Goal: Contribute content: Add original content to the website for others to see

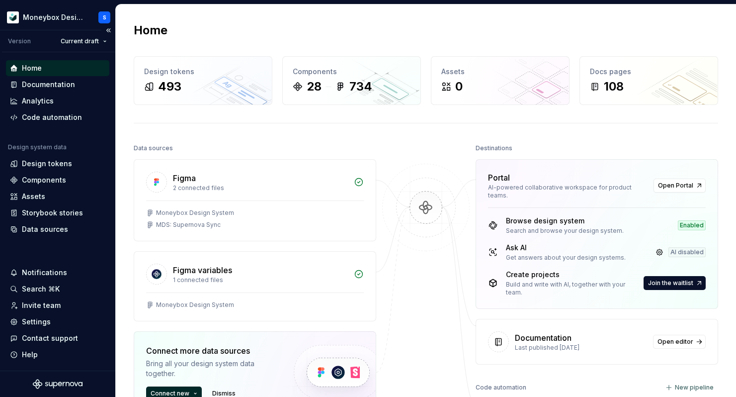
click at [39, 69] on div "Home" at bounding box center [32, 68] width 20 height 10
click at [75, 180] on div "Components" at bounding box center [57, 180] width 95 height 10
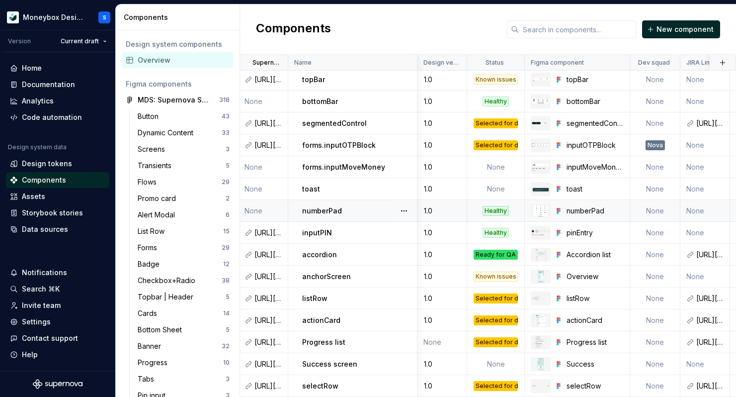
scroll to position [286, 0]
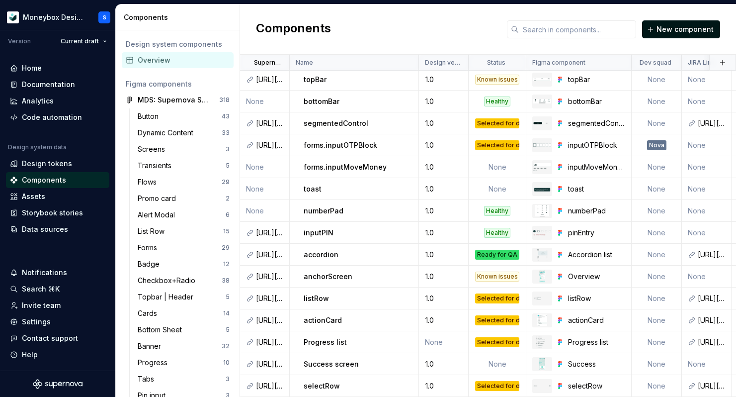
click at [687, 22] on button "New component" at bounding box center [681, 29] width 78 height 18
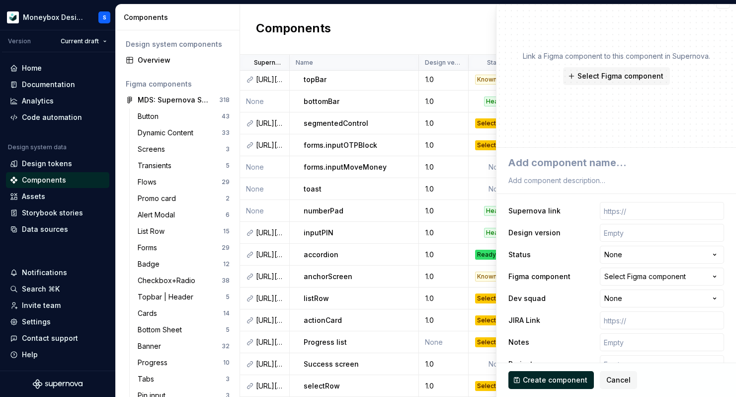
type textarea "*"
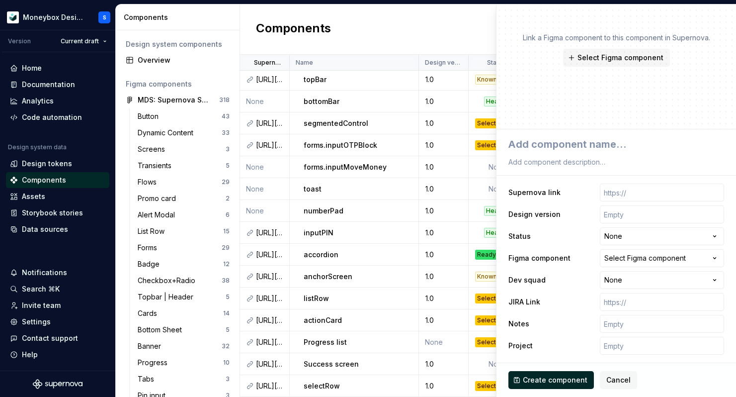
scroll to position [29, 0]
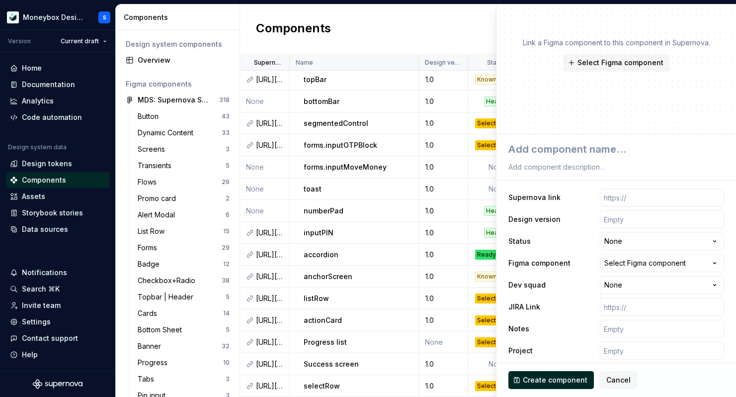
click at [469, 30] on div "Components New component" at bounding box center [488, 29] width 496 height 50
click at [608, 380] on span "Cancel" at bounding box center [618, 380] width 24 height 10
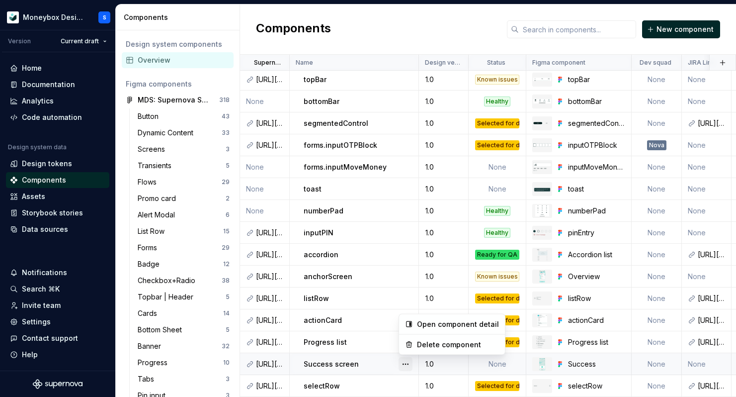
click at [400, 366] on button "button" at bounding box center [406, 364] width 14 height 14
click at [403, 365] on button "button" at bounding box center [406, 364] width 14 height 14
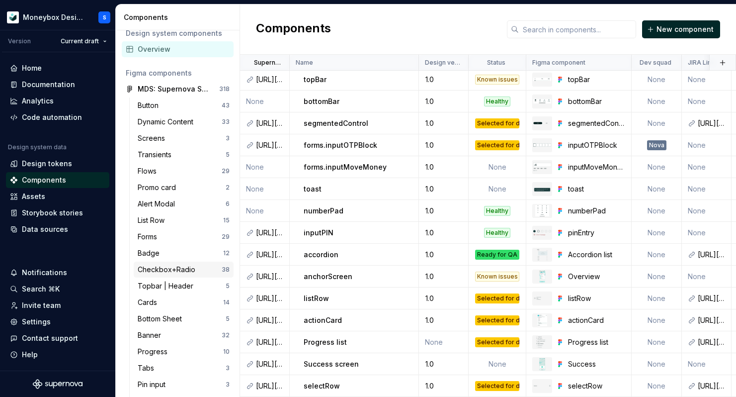
scroll to position [12, 0]
click at [320, 25] on h2 "Components" at bounding box center [293, 29] width 75 height 18
click at [406, 66] on html "Moneybox Design System S Version Current draft Home Documentation Analytics Cod…" at bounding box center [368, 198] width 736 height 397
click at [399, 47] on html "Moneybox Design System S Version Current draft Home Documentation Analytics Cod…" at bounding box center [368, 198] width 736 height 397
click at [457, 66] on html "Moneybox Design System S Version Current draft Home Documentation Analytics Cod…" at bounding box center [368, 198] width 736 height 397
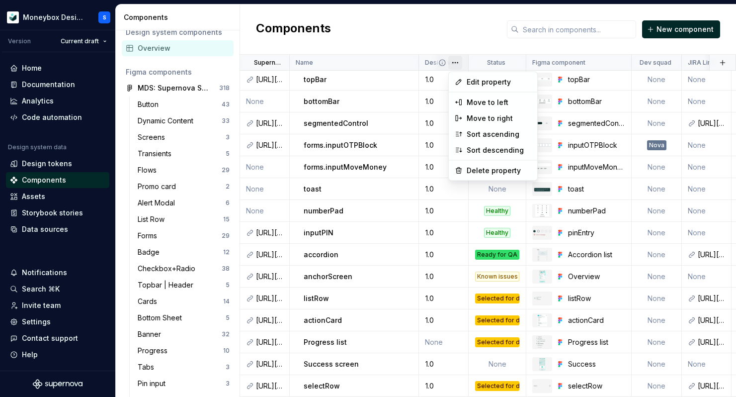
click at [458, 38] on html "Moneybox Design System S Version Current draft Home Documentation Analytics Cod…" at bounding box center [368, 198] width 736 height 397
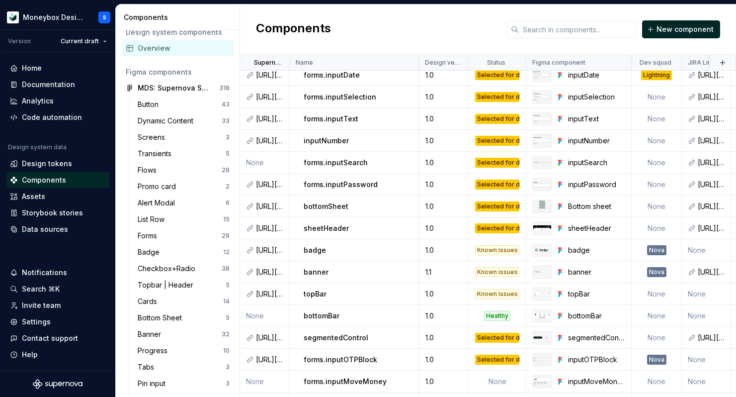
scroll to position [0, 0]
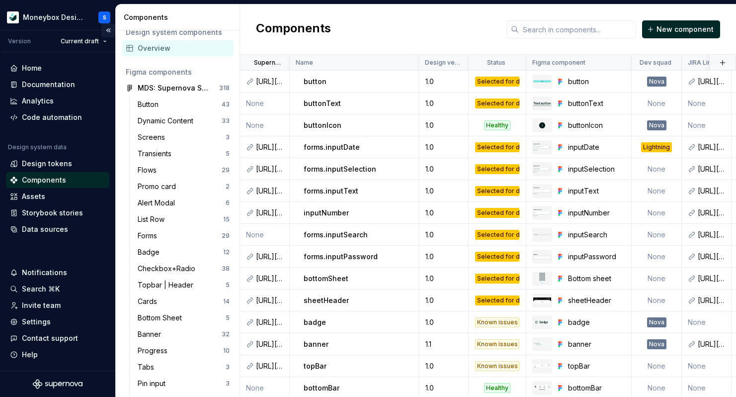
click at [110, 31] on button "Collapse sidebar" at bounding box center [108, 30] width 14 height 14
